Goal: Task Accomplishment & Management: Manage account settings

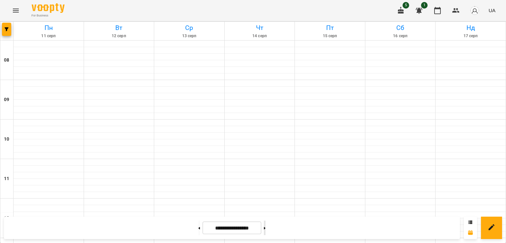
click at [266, 228] on icon at bounding box center [265, 228] width 2 height 2
click at [198, 226] on button at bounding box center [199, 228] width 2 height 15
type input "**********"
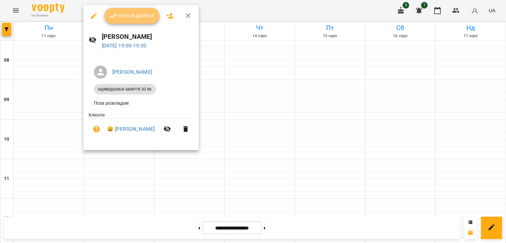
click at [134, 14] on span "Урок відбувся" at bounding box center [132, 16] width 45 height 8
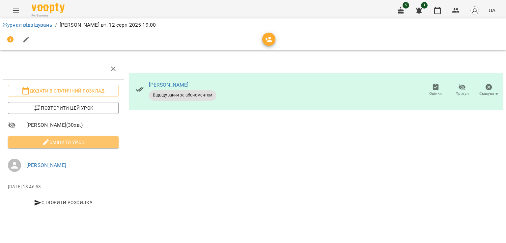
click at [78, 143] on span "Змінити урок" at bounding box center [63, 142] width 100 height 8
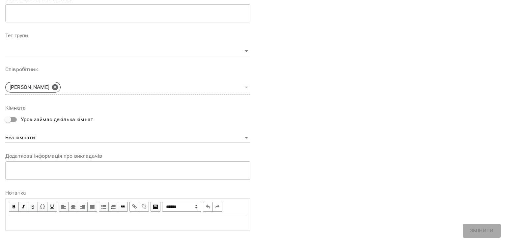
scroll to position [195, 0]
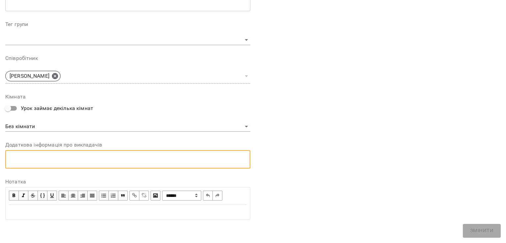
click at [44, 158] on textarea at bounding box center [128, 159] width 236 height 6
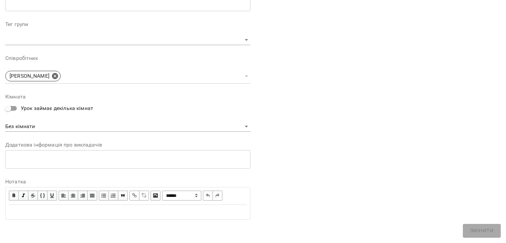
click at [27, 180] on label "Нотатка" at bounding box center [127, 181] width 245 height 5
click at [15, 181] on label "Нотатка" at bounding box center [127, 181] width 245 height 5
click at [25, 218] on div "Edit text" at bounding box center [128, 212] width 244 height 14
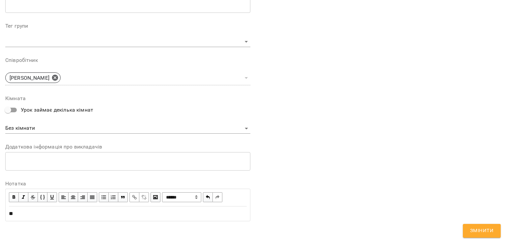
scroll to position [223, 0]
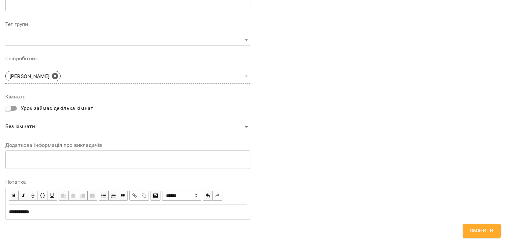
click at [75, 218] on div "*********" at bounding box center [128, 212] width 244 height 14
click at [471, 234] on span "Змінити" at bounding box center [481, 231] width 23 height 9
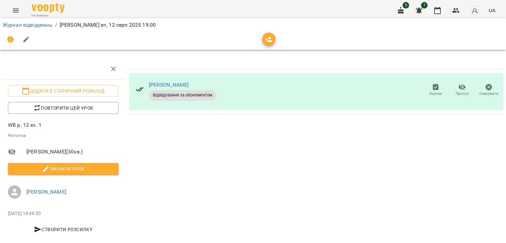
drag, startPoint x: 42, startPoint y: 123, endPoint x: 0, endPoint y: 124, distance: 41.2
click at [0, 124] on div "Додати в статичний розклад Повторити цей урок WB p. 12 ex. 1 Нотатка [PERSON_NA…" at bounding box center [63, 150] width 127 height 188
copy p "WB p. 12 ex. 1"
click at [49, 4] on img at bounding box center [48, 8] width 33 height 10
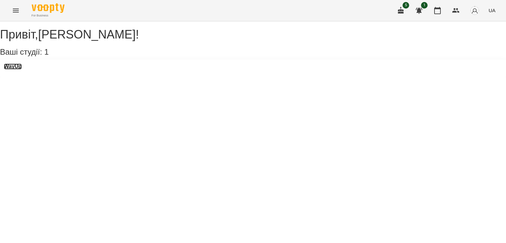
click at [22, 70] on h3 "WayUp" at bounding box center [13, 67] width 18 height 6
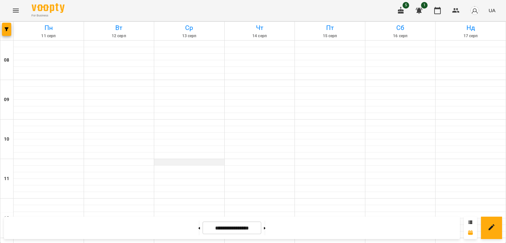
scroll to position [381, 0]
click at [266, 229] on button at bounding box center [265, 228] width 2 height 15
click at [198, 231] on button at bounding box center [199, 228] width 2 height 15
type input "**********"
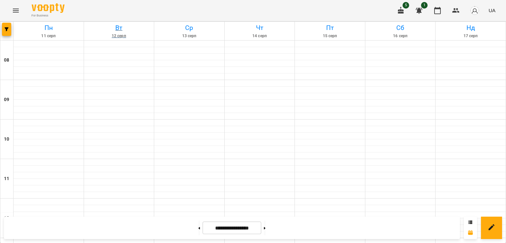
click at [123, 32] on h6 "Вт" at bounding box center [119, 28] width 68 height 10
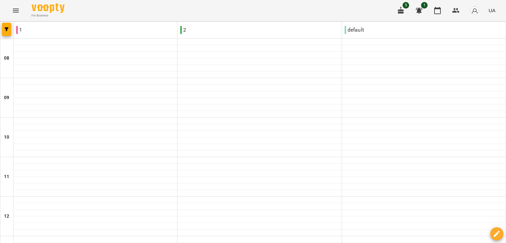
scroll to position [137, 0]
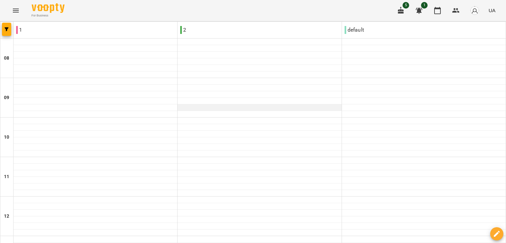
scroll to position [0, 0]
